Goal: Information Seeking & Learning: Find specific page/section

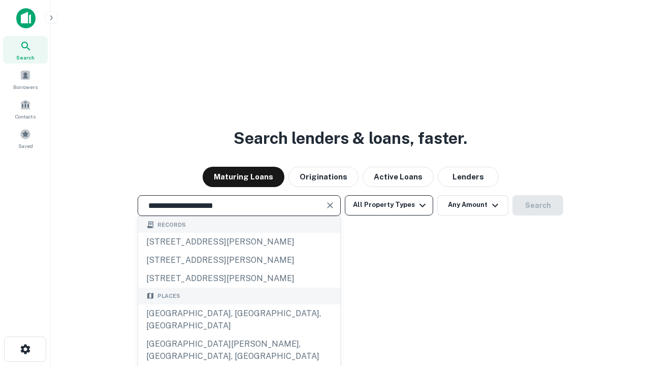
click at [239, 335] on div "[GEOGRAPHIC_DATA], [GEOGRAPHIC_DATA], [GEOGRAPHIC_DATA]" at bounding box center [239, 319] width 202 height 30
click at [389, 205] on button "All Property Types" at bounding box center [389, 205] width 88 height 20
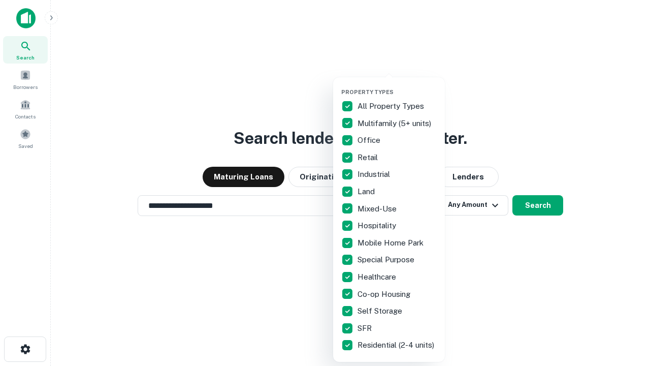
type input "**********"
click at [397, 85] on button "button" at bounding box center [397, 85] width 112 height 1
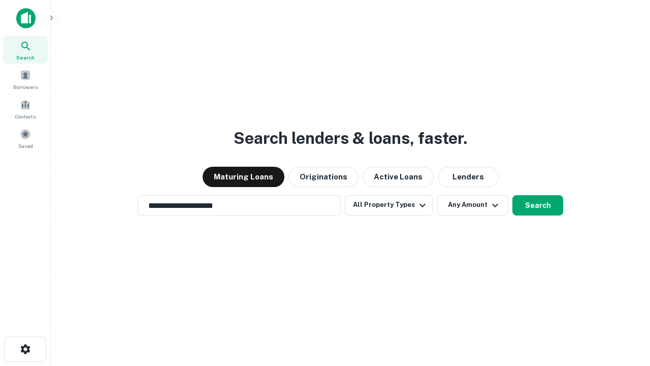
scroll to position [16, 0]
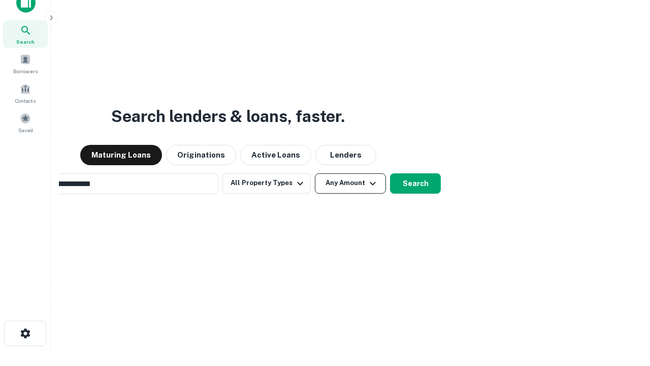
click at [315, 173] on button "Any Amount" at bounding box center [350, 183] width 71 height 20
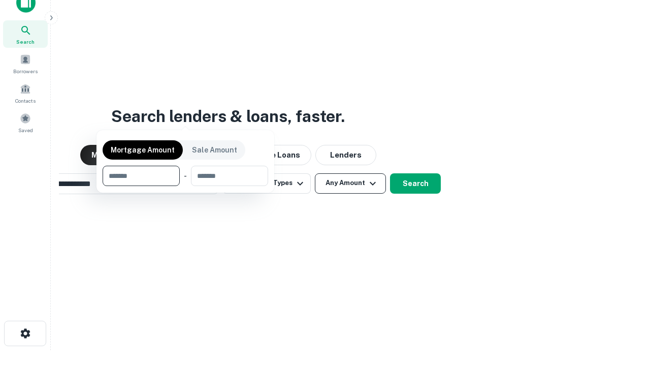
scroll to position [16, 0]
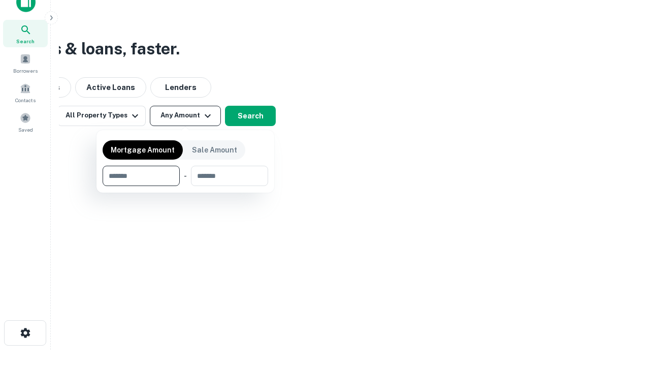
type input "*******"
click at [185, 186] on button "button" at bounding box center [186, 186] width 166 height 1
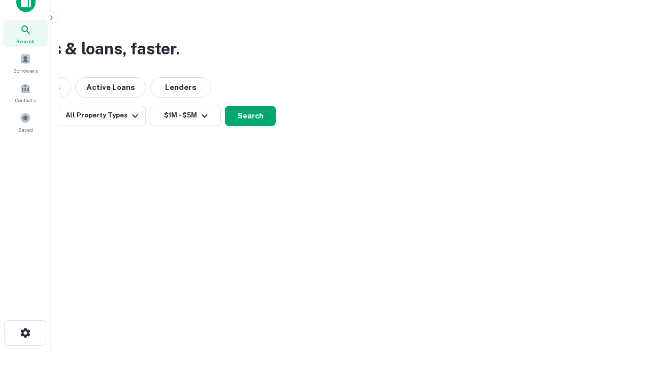
scroll to position [16, 0]
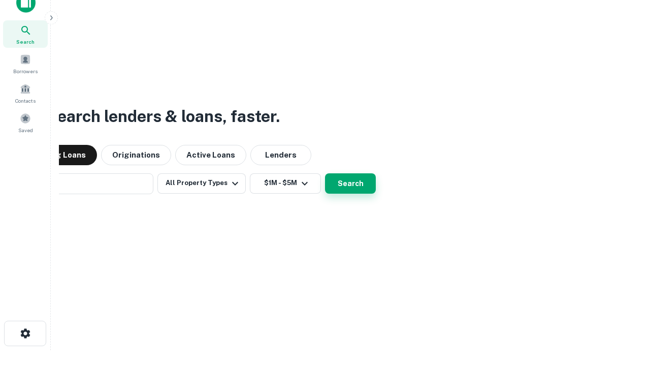
click at [325, 173] on button "Search" at bounding box center [350, 183] width 51 height 20
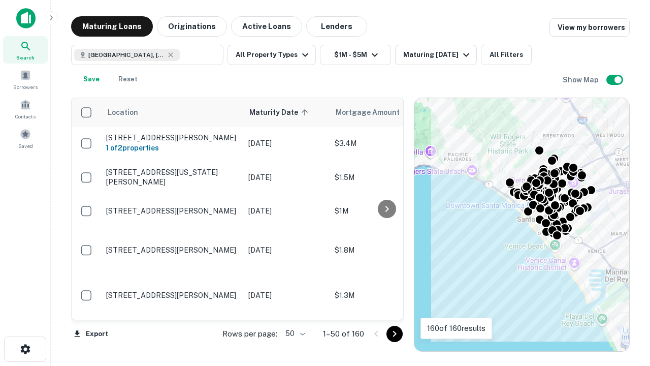
click at [294, 333] on body "Search Borrowers Contacts Saved Maturing Loans Originations Active Loans Lender…" at bounding box center [325, 183] width 650 height 366
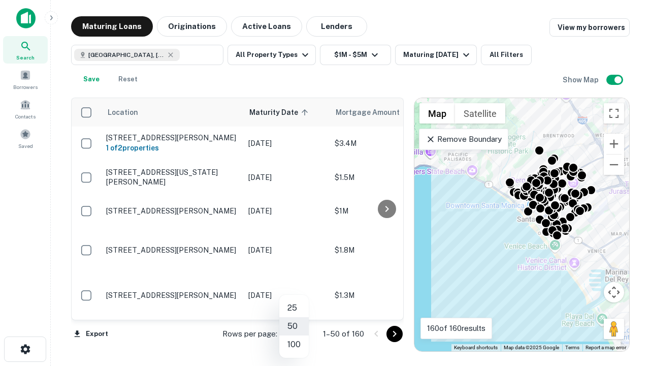
click at [294, 308] on li "25" at bounding box center [293, 308] width 29 height 18
